Goal: Information Seeking & Learning: Learn about a topic

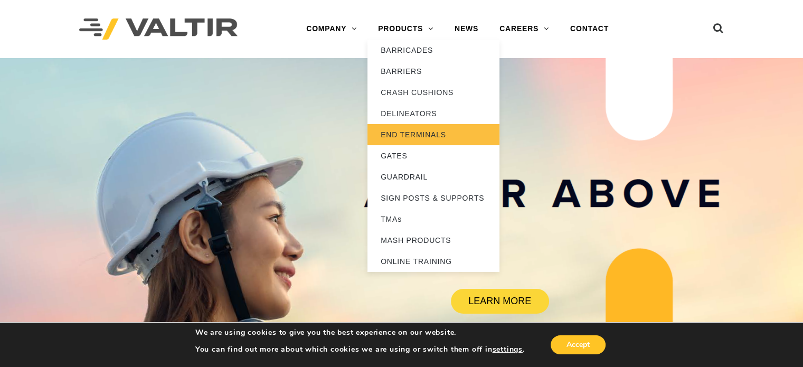
click at [403, 133] on link "END TERMINALS" at bounding box center [434, 134] width 132 height 21
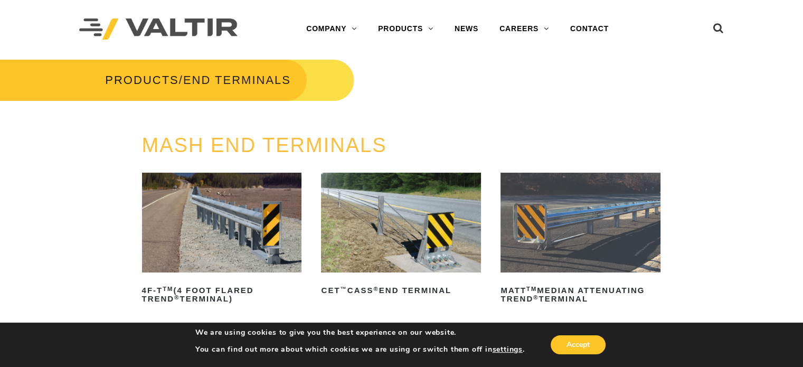
click at [207, 238] on img at bounding box center [222, 223] width 160 height 100
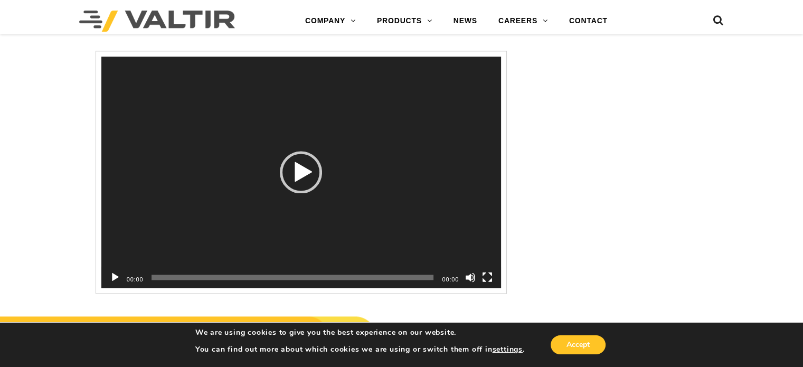
scroll to position [1532, 0]
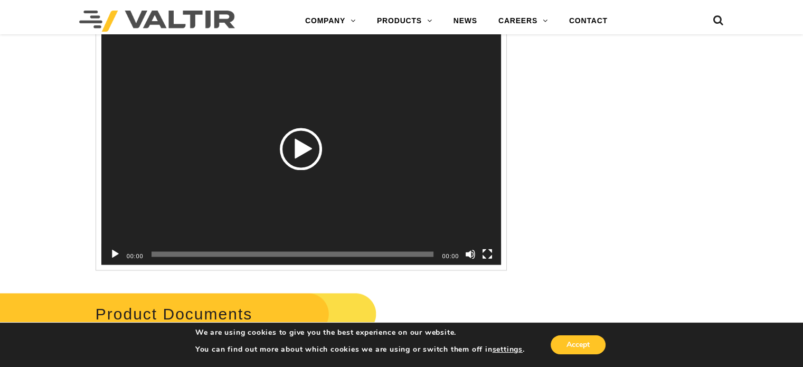
click at [299, 146] on div "Play" at bounding box center [301, 149] width 42 height 42
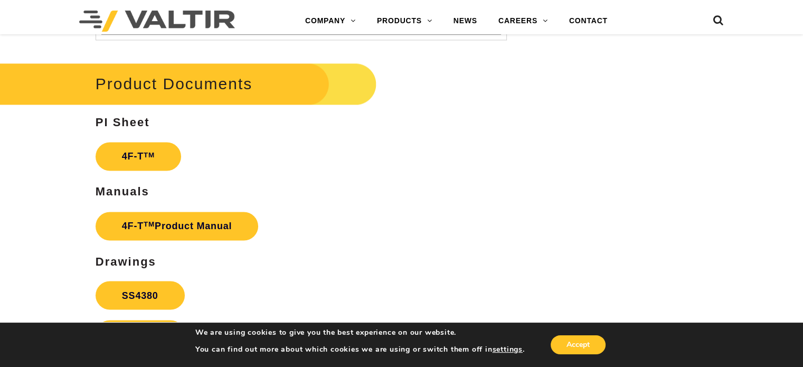
scroll to position [1780, 0]
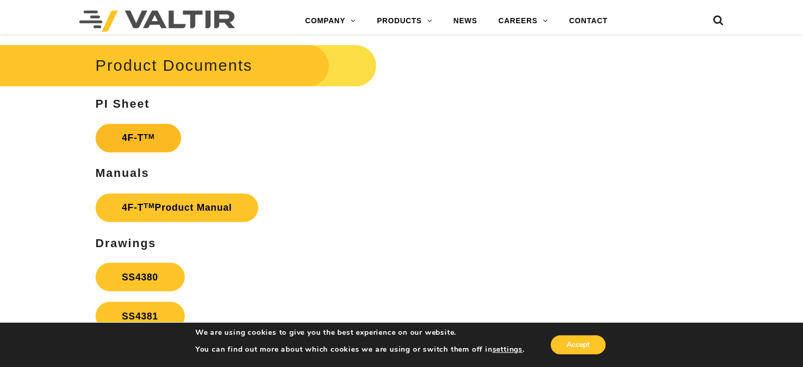
click at [127, 135] on link "4F-T TM" at bounding box center [139, 138] width 86 height 29
